Goal: Task Accomplishment & Management: Complete application form

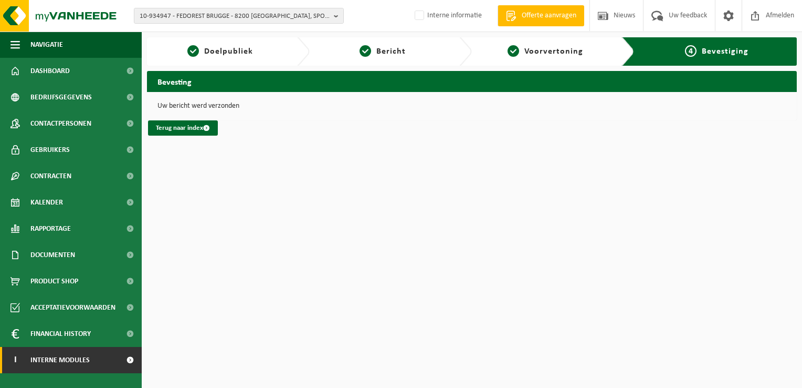
click at [79, 356] on span "Interne modules" at bounding box center [59, 360] width 59 height 26
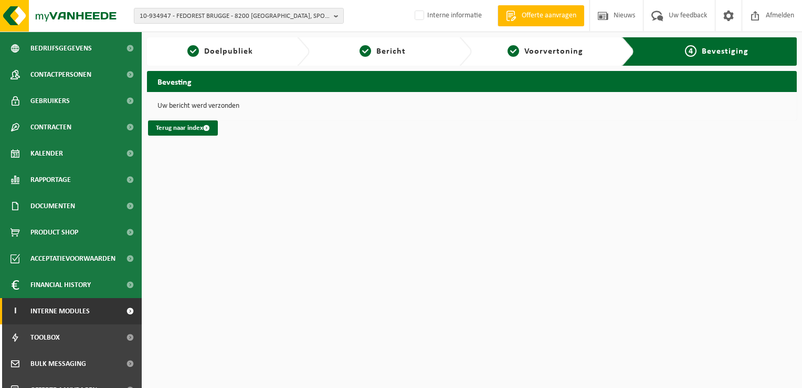
scroll to position [90, 0]
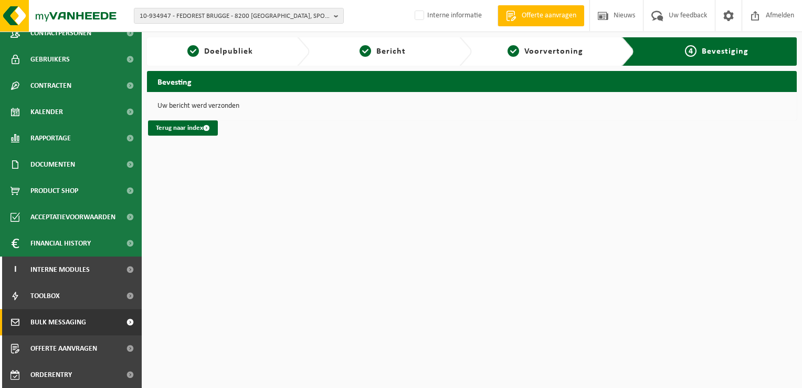
click at [71, 327] on span "Bulk Messaging" at bounding box center [58, 322] width 56 height 26
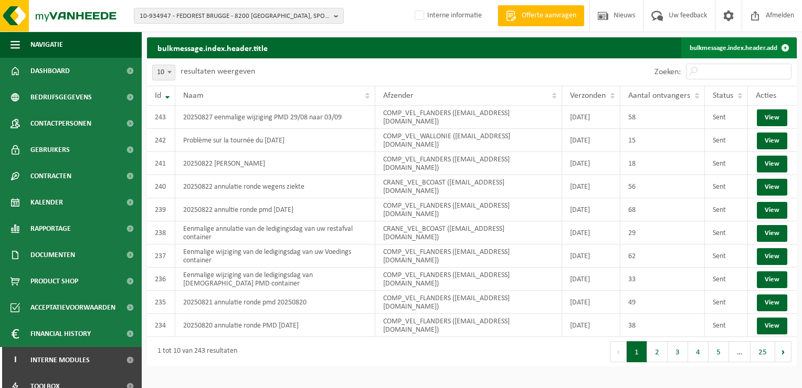
click at [727, 44] on link "bulkmessage.index.header.add" at bounding box center [739, 47] width 114 height 21
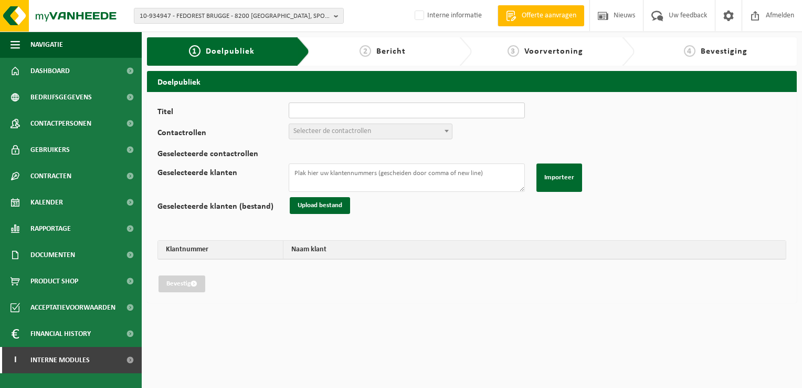
click at [420, 107] on input "Titel" at bounding box center [407, 110] width 236 height 16
drag, startPoint x: 455, startPoint y: 110, endPoint x: 379, endPoint y: 112, distance: 76.7
click at [379, 112] on input "20250827 eenmalige wijziging PMD 29/08 naar 03/09" at bounding box center [407, 110] width 236 height 16
type input "20250827 eenmalige wijziging papier/karton 27/08 naar 28/08"
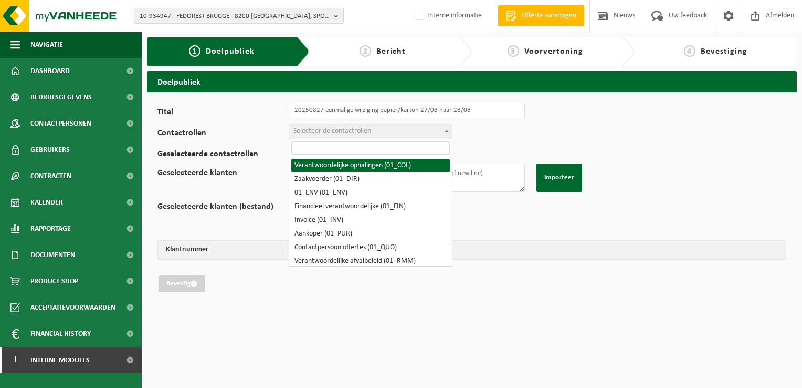
click at [368, 133] on span "Selecteer de contactrollen" at bounding box center [333, 131] width 78 height 8
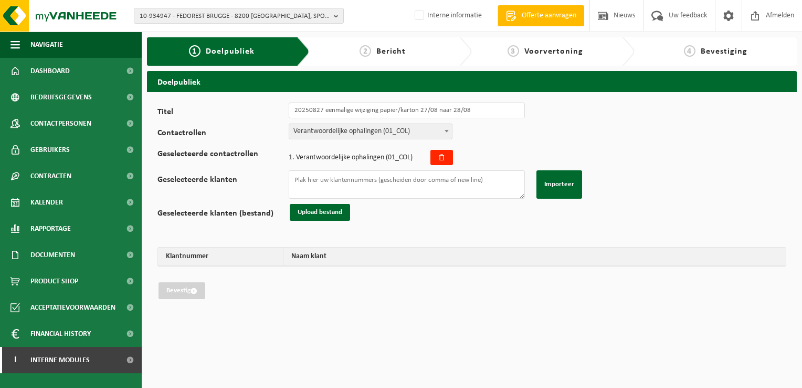
click at [357, 131] on span "Verantwoordelijke ophalingen (01_COL)" at bounding box center [370, 131] width 163 height 15
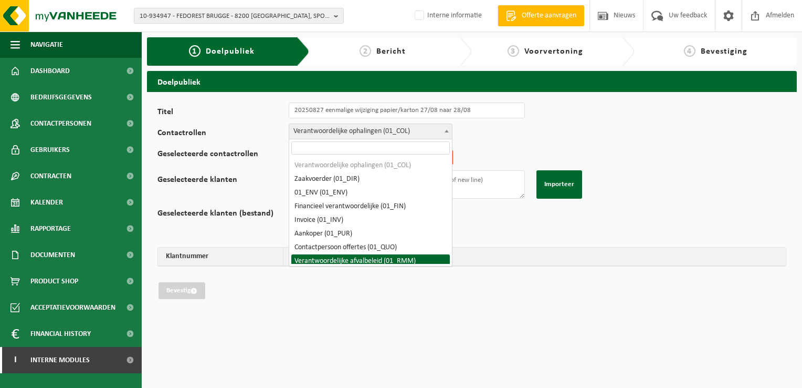
select select "01_RMM"
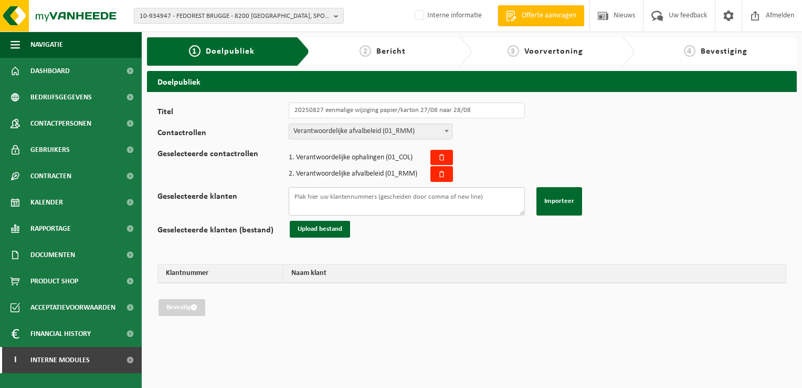
click at [339, 201] on textarea "Geselecteerde klanten" at bounding box center [407, 201] width 236 height 28
click at [487, 192] on textarea "Geselecteerde klanten" at bounding box center [407, 201] width 236 height 28
paste textarea "01-071250 01-071250 02-013511 02-011338 01-000605 10-737707 01-080452 01-080452…"
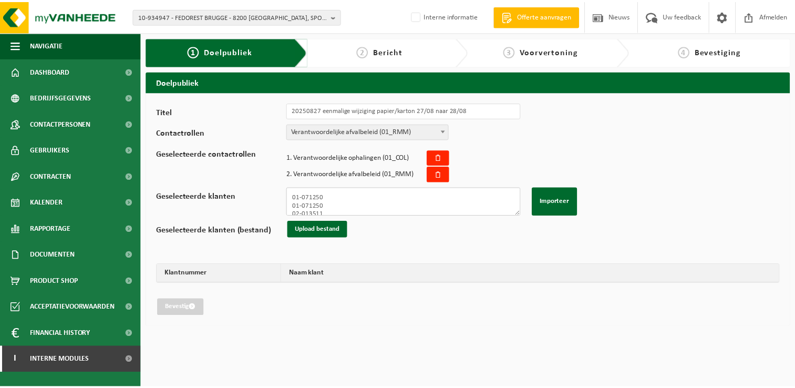
scroll to position [258, 0]
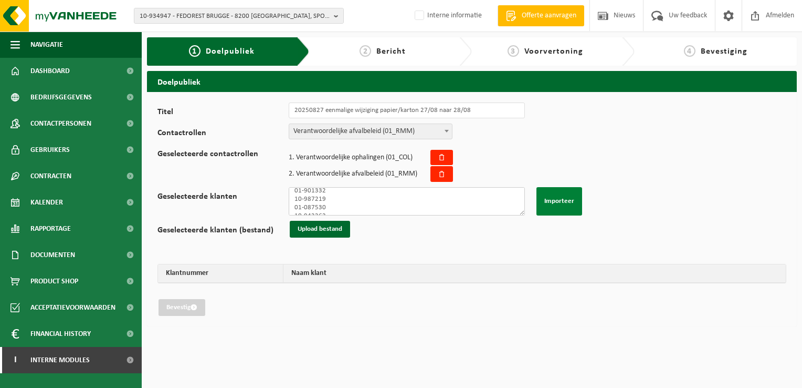
type textarea "01-071250 01-071250 02-013511 02-011338 01-000605 10-737707 01-080452 01-080452…"
click at [562, 196] on button "Importeer" at bounding box center [560, 201] width 46 height 28
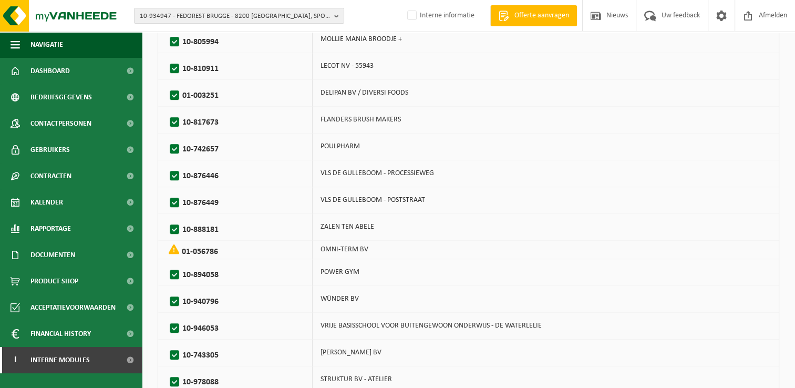
scroll to position [758, 0]
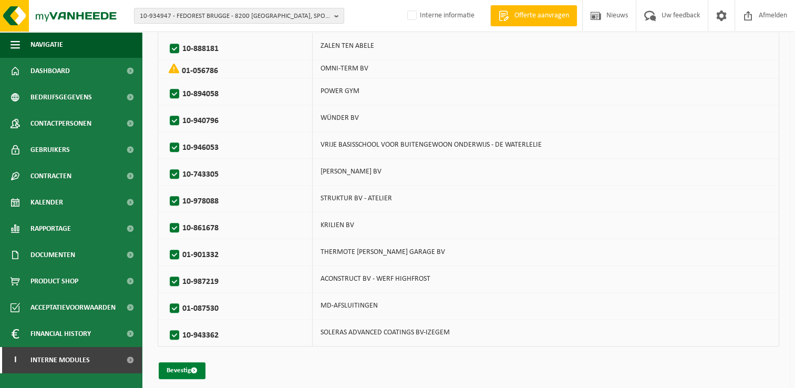
click at [193, 367] on span "submit" at bounding box center [194, 370] width 7 height 7
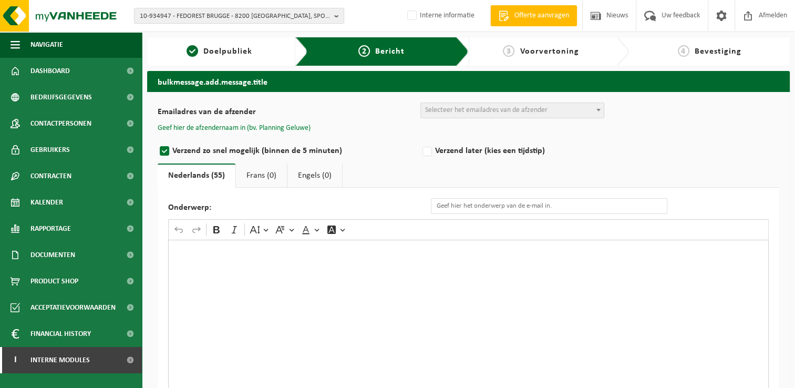
click at [271, 127] on button "Geef hier de afzendernaam in (bv. Planning Geluwe)" at bounding box center [234, 127] width 153 height 9
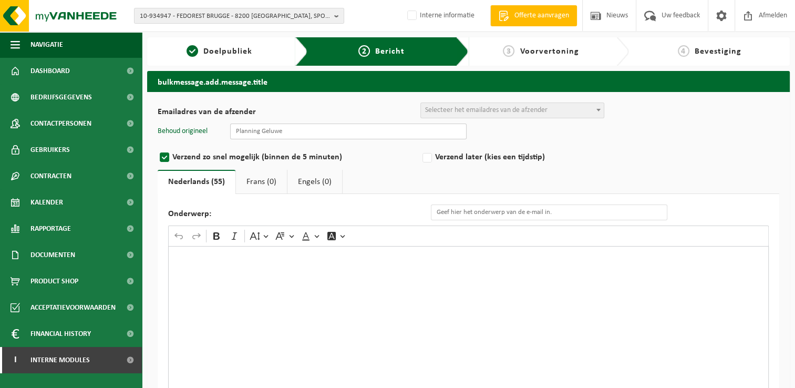
click at [317, 133] on input "text" at bounding box center [348, 131] width 236 height 16
type input "Planning Geluwe"
click at [628, 207] on input "Eenmalige wijziging van de ledigingsdag van uw container PMD" at bounding box center [549, 212] width 236 height 16
drag, startPoint x: 629, startPoint y: 207, endPoint x: 598, endPoint y: 210, distance: 31.1
click at [598, 210] on input "Eenmalige wijziging van de ledigingsdag van uw container PMD" at bounding box center [549, 212] width 236 height 16
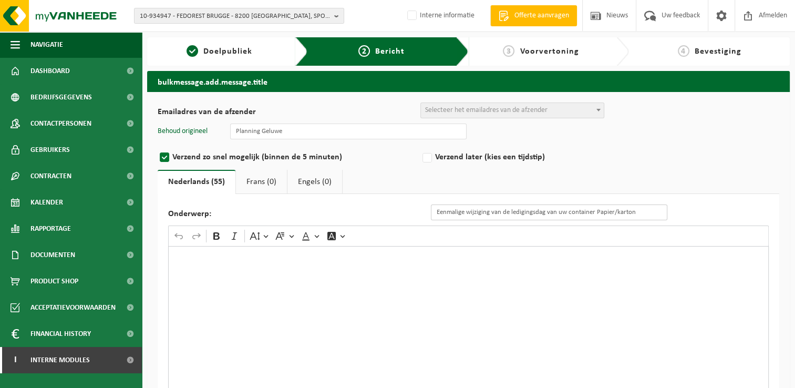
type input "Eenmalige wijziging van de ledigingsdag van uw container papier/karton"
click at [422, 270] on div "Rich Text Editor. Editing area: main. Press Alt+0 for help." at bounding box center [468, 351] width 600 height 210
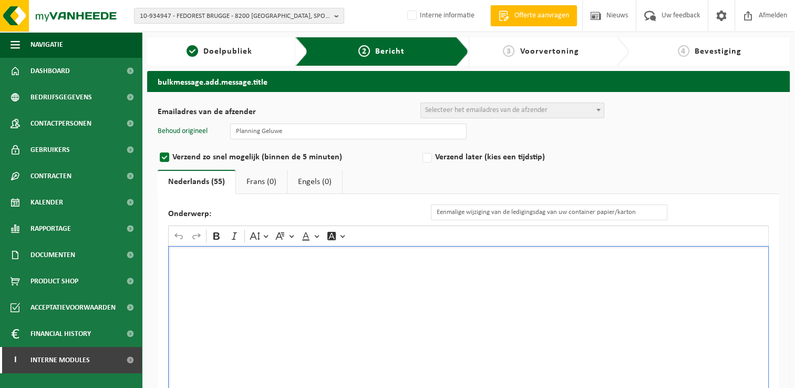
click at [302, 295] on div "Rich Text Editor. Editing area: main. Press Alt+0 for help." at bounding box center [468, 351] width 600 height 210
click at [326, 278] on div "Rich Text Editor. Editing area: main. Press Alt+0 for help." at bounding box center [468, 351] width 600 height 210
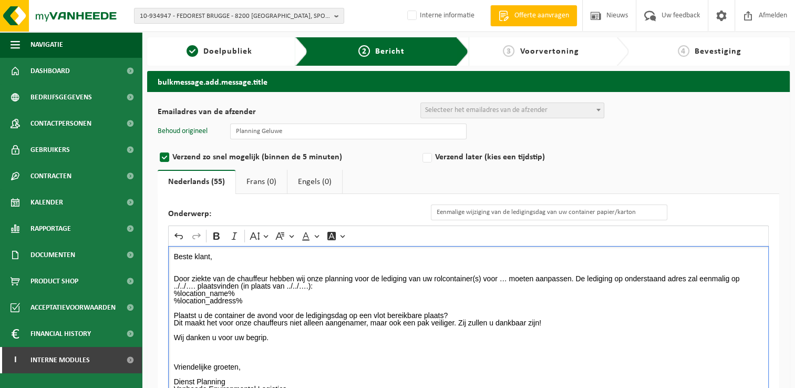
scroll to position [23, 0]
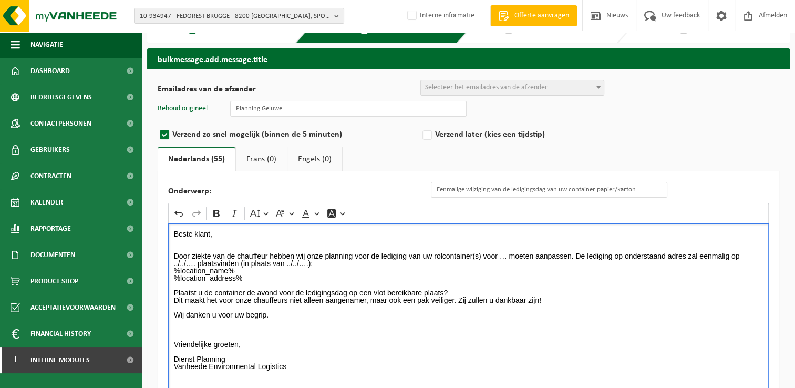
click at [199, 253] on p "Beste klant, Door ziekte van de chauffeur hebben wij onze planning voor de ledi…" at bounding box center [468, 303] width 589 height 147
click at [514, 279] on p "Beste klant, Door persoonlijke redenen van de chauffeur hebben wij onze plannin…" at bounding box center [468, 303] width 589 height 147
click at [553, 253] on p "Beste klant, Door persoonlijke redenen van de chauffeur hebben wij onze plannin…" at bounding box center [468, 303] width 589 height 147
click at [552, 253] on p "Beste klant, Door persoonlijke redenen van de chauffeur hebben wij onze plannin…" at bounding box center [468, 303] width 589 height 147
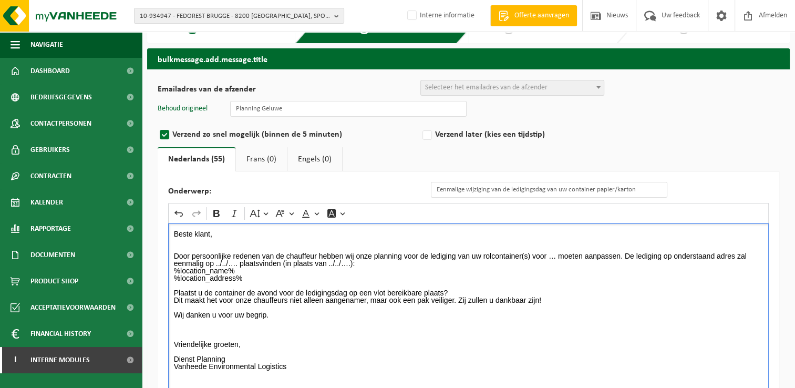
click at [551, 254] on p "Beste klant, Door persoonlijke redenen van de chauffeur hebben wij onze plannin…" at bounding box center [468, 303] width 589 height 147
click at [554, 255] on p "Beste klant, Door persoonlijke redenen van de chauffeur hebben wij onze plannin…" at bounding box center [468, 303] width 589 height 147
drag, startPoint x: 583, startPoint y: 255, endPoint x: 549, endPoint y: 256, distance: 34.1
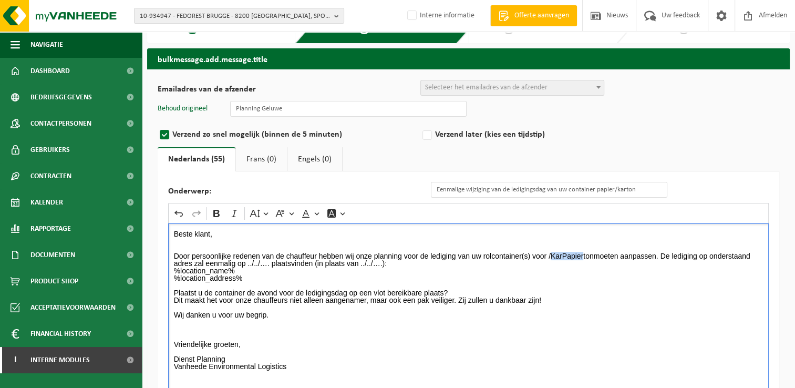
click at [549, 256] on p "Beste klant, Door persoonlijke redenen van de chauffeur hebben wij onze plannin…" at bounding box center [468, 303] width 589 height 147
drag, startPoint x: 248, startPoint y: 263, endPoint x: 265, endPoint y: 262, distance: 16.8
click at [265, 262] on p "Beste klant, Door persoonlijke redenen van de chauffeur hebben wij onze plannin…" at bounding box center [468, 303] width 589 height 147
drag, startPoint x: 423, startPoint y: 262, endPoint x: 436, endPoint y: 262, distance: 13.1
click at [436, 262] on p "Beste klant, Door persoonlijke redenen van de chauffeur hebben wij onze plannin…" at bounding box center [468, 303] width 589 height 147
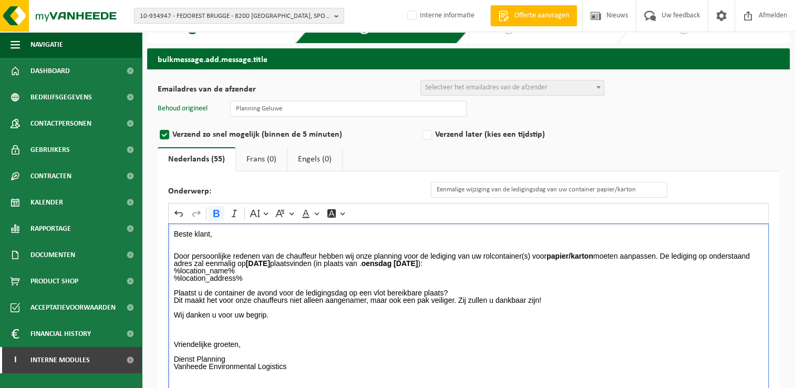
click at [418, 265] on strong "oensdag 27/08/2025" at bounding box center [389, 263] width 57 height 8
click at [419, 263] on p "Beste klant, Door persoonlijke redenen van de chauffeur hebben wij onze plannin…" at bounding box center [468, 303] width 589 height 147
click at [503, 265] on p "Beste klant, Door persoonlijke redenen van de chauffeur hebben wij onze plannin…" at bounding box center [468, 303] width 589 height 147
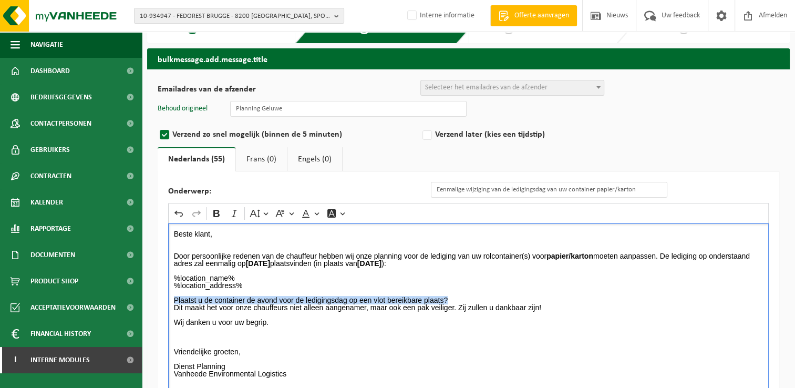
drag, startPoint x: 170, startPoint y: 299, endPoint x: 459, endPoint y: 298, distance: 289.3
click at [459, 298] on div "Beste klant, Door persoonlijke redenen van de chauffeur hebben wij onze plannin…" at bounding box center [468, 328] width 600 height 210
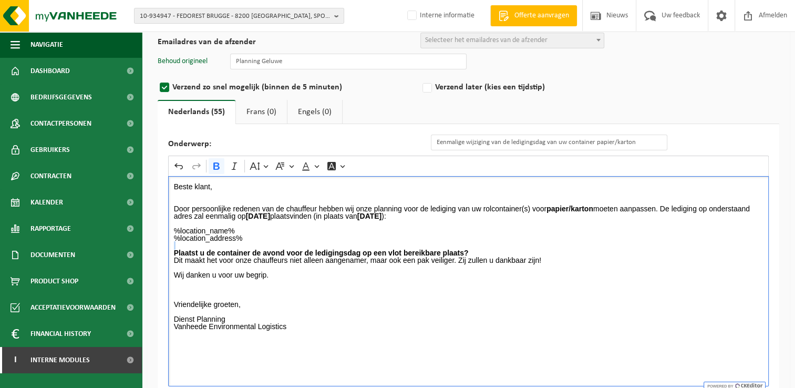
scroll to position [110, 0]
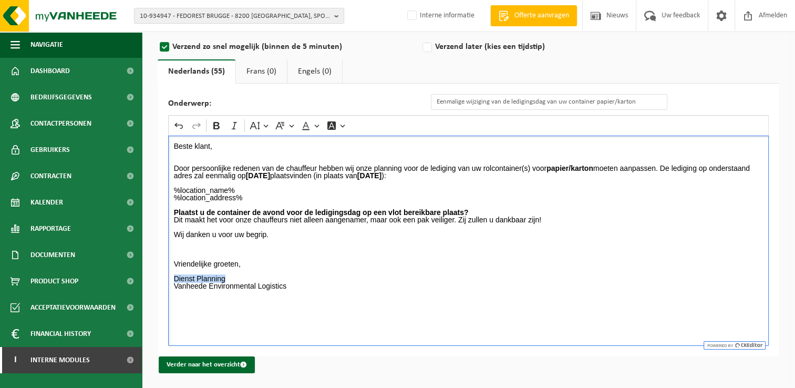
drag, startPoint x: 173, startPoint y: 275, endPoint x: 238, endPoint y: 279, distance: 65.8
click at [238, 279] on div "Beste klant, Door persoonlijke redenen van de chauffeur hebben wij onze plannin…" at bounding box center [468, 240] width 600 height 210
click at [240, 277] on p "%location_name% %location_address% Plaatst u de container de avond voor de ledi…" at bounding box center [468, 238] width 589 height 118
click at [215, 364] on button "Verder naar het overzicht" at bounding box center [207, 364] width 96 height 17
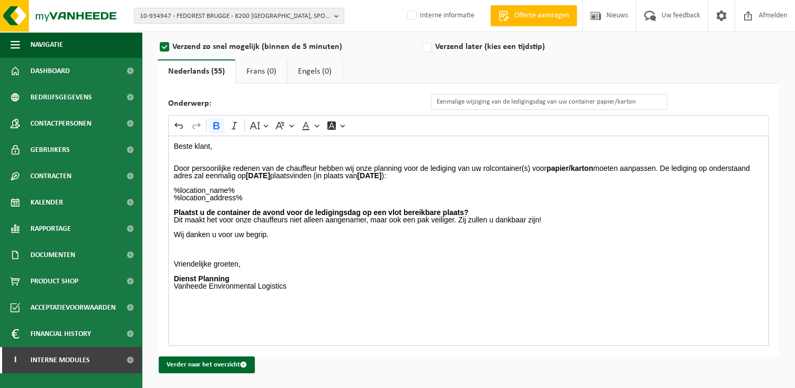
click at [248, 175] on strong "donderdag 28/08/2025" at bounding box center [258, 175] width 24 height 8
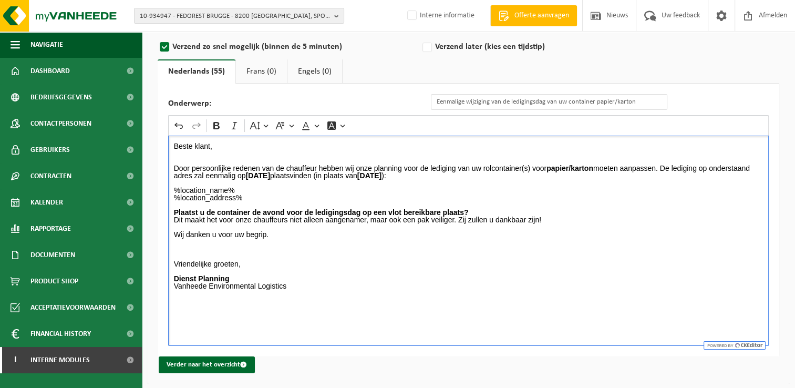
click at [270, 175] on strong "donderdag 28/08/2025" at bounding box center [258, 175] width 24 height 8
click at [381, 174] on strong "woensdag 27/08/2025" at bounding box center [369, 175] width 24 height 8
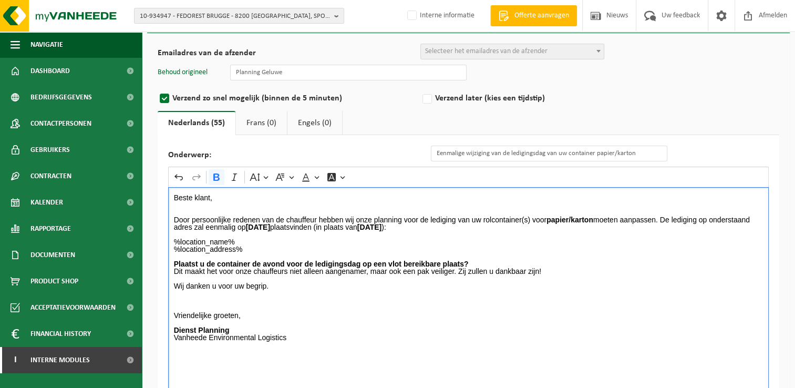
scroll to position [0, 0]
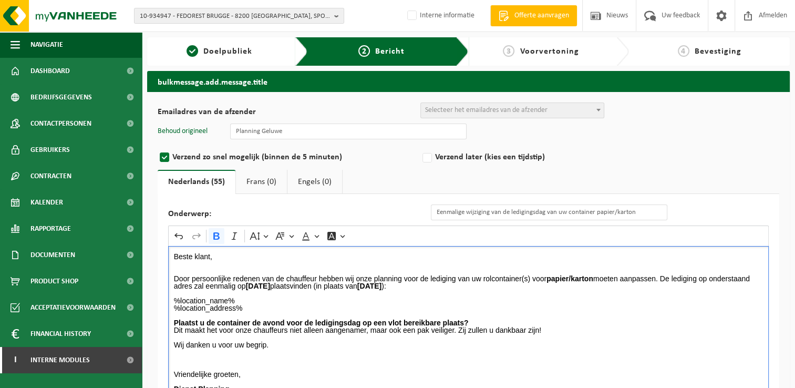
click at [519, 106] on span "Selecteer het emailadres van de afzender" at bounding box center [486, 110] width 122 height 8
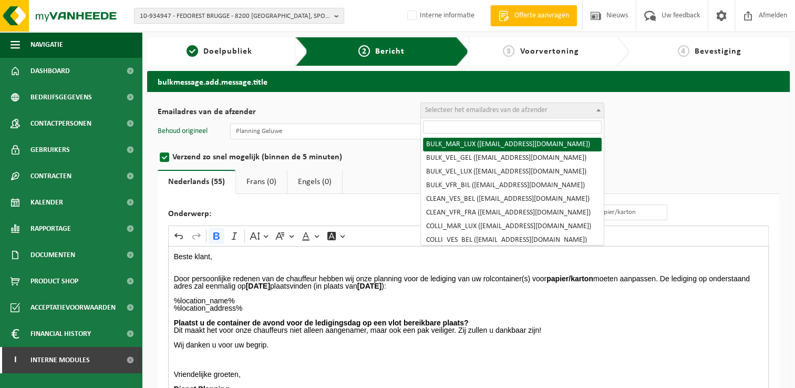
click at [511, 124] on input "search" at bounding box center [512, 126] width 179 height 13
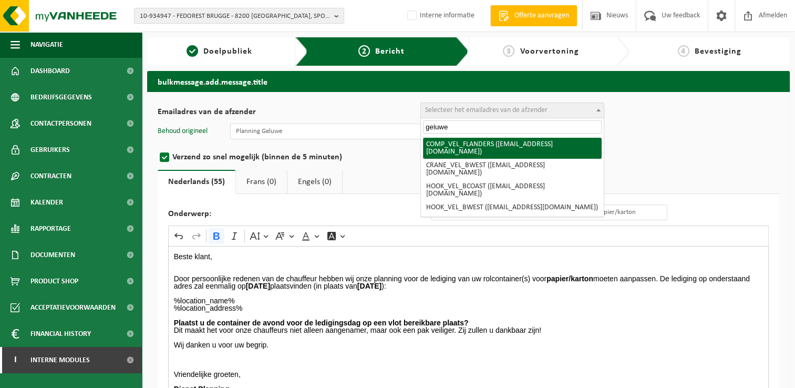
type input "geluwe"
select select "COMP_VEL_FLANDERS"
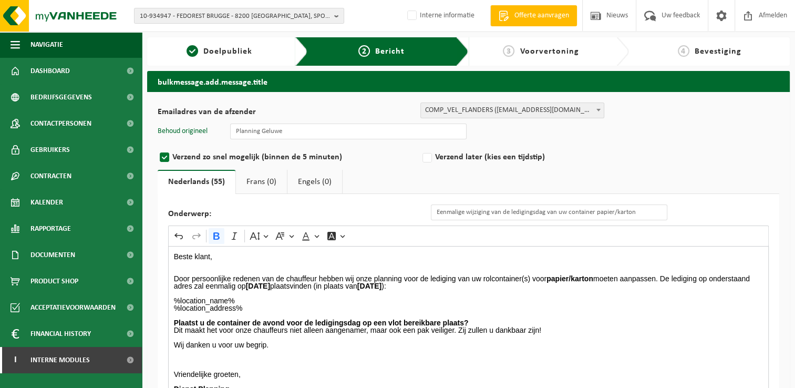
click at [454, 265] on p "Beste klant, Door persoonlijke redenen van de chauffeur hebben wij onze plannin…" at bounding box center [468, 271] width 589 height 37
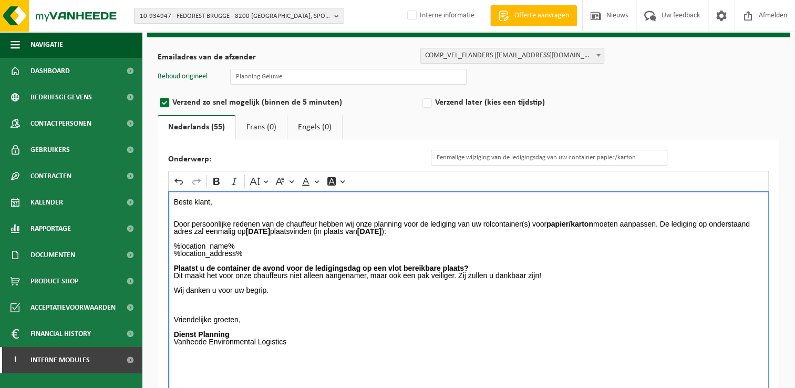
scroll to position [110, 0]
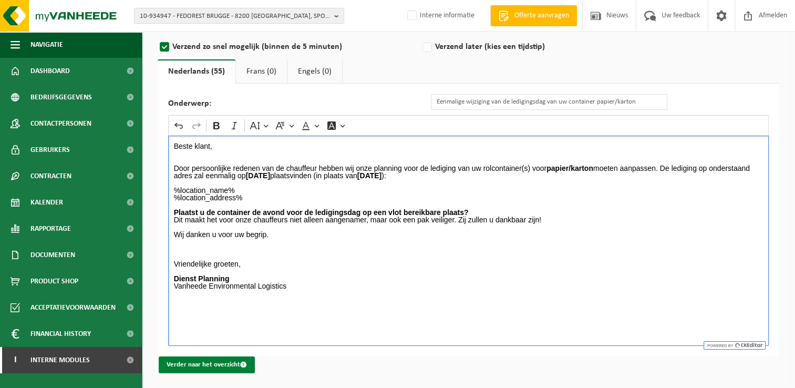
click at [187, 365] on button "Verder naar het overzicht" at bounding box center [207, 364] width 96 height 17
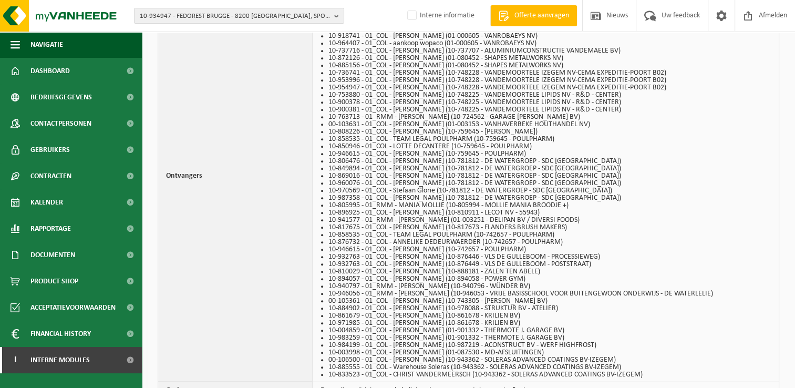
scroll to position [605, 0]
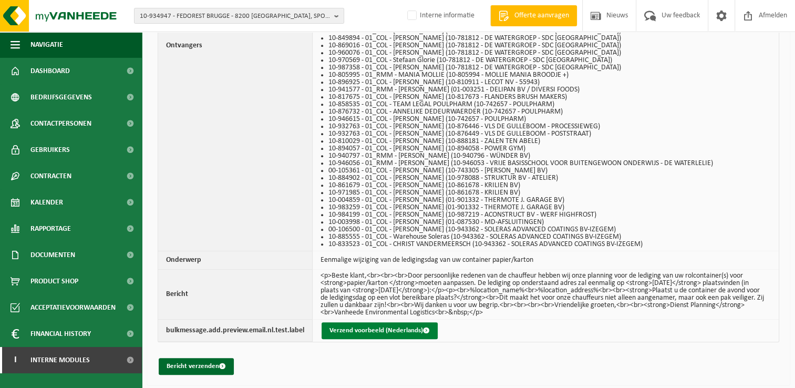
click at [386, 331] on button "Verzend voorbeeld (Nederlands)" at bounding box center [379, 330] width 116 height 17
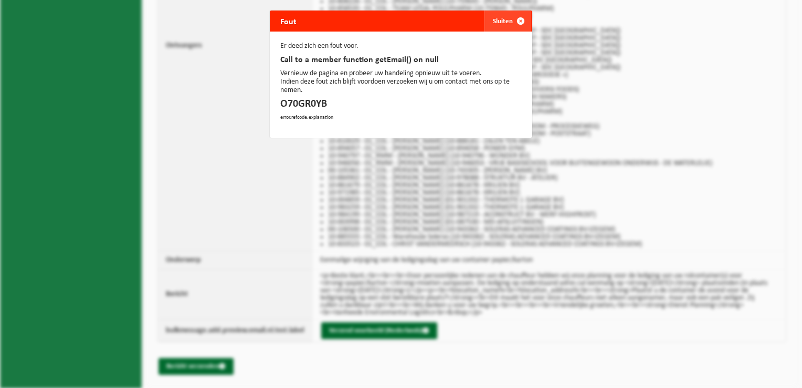
click at [505, 22] on button "Sluiten" at bounding box center [508, 21] width 47 height 21
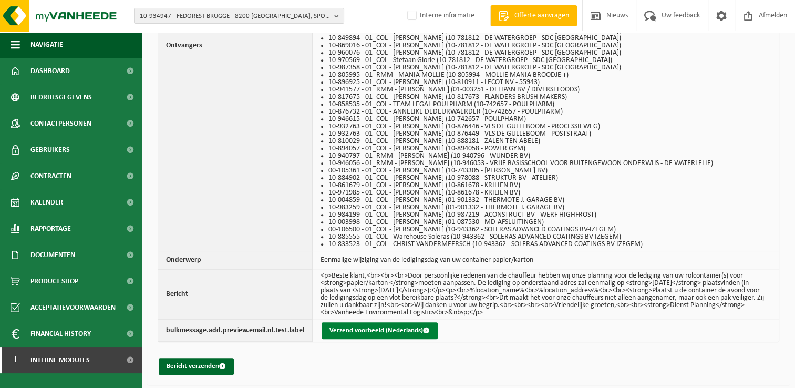
click at [366, 329] on button "Verzend voorbeeld (Nederlands)" at bounding box center [379, 330] width 116 height 17
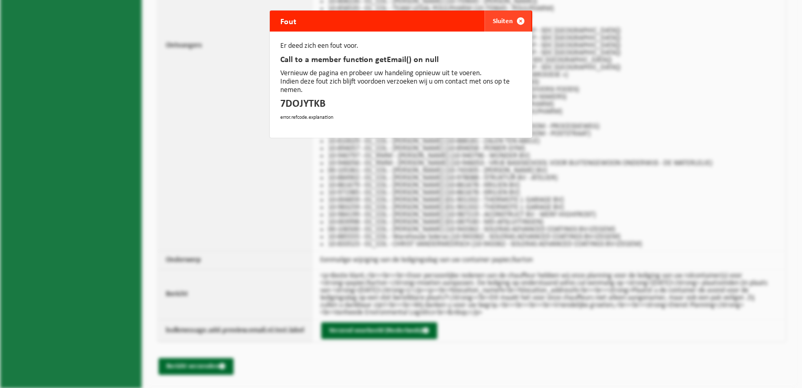
click at [516, 14] on span "button" at bounding box center [520, 21] width 21 height 21
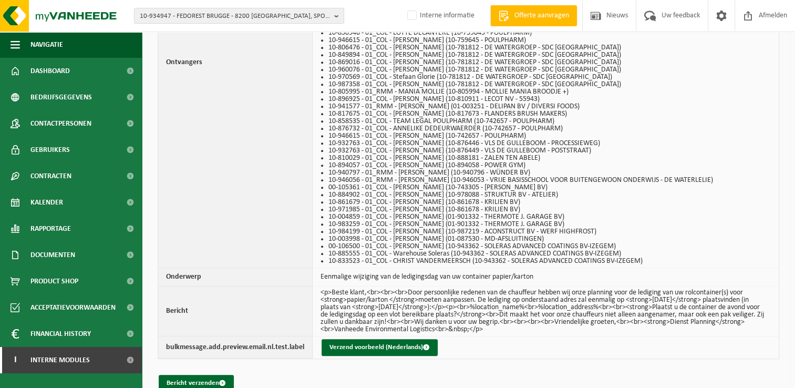
scroll to position [605, 0]
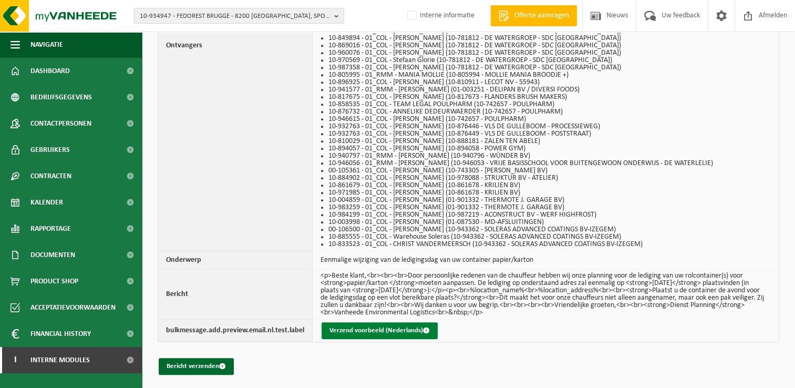
click at [363, 333] on button "Verzend voorbeeld (Nederlands)" at bounding box center [379, 330] width 116 height 17
click at [206, 360] on button "Bericht verzenden" at bounding box center [196, 366] width 75 height 17
